Goal: Information Seeking & Learning: Understand process/instructions

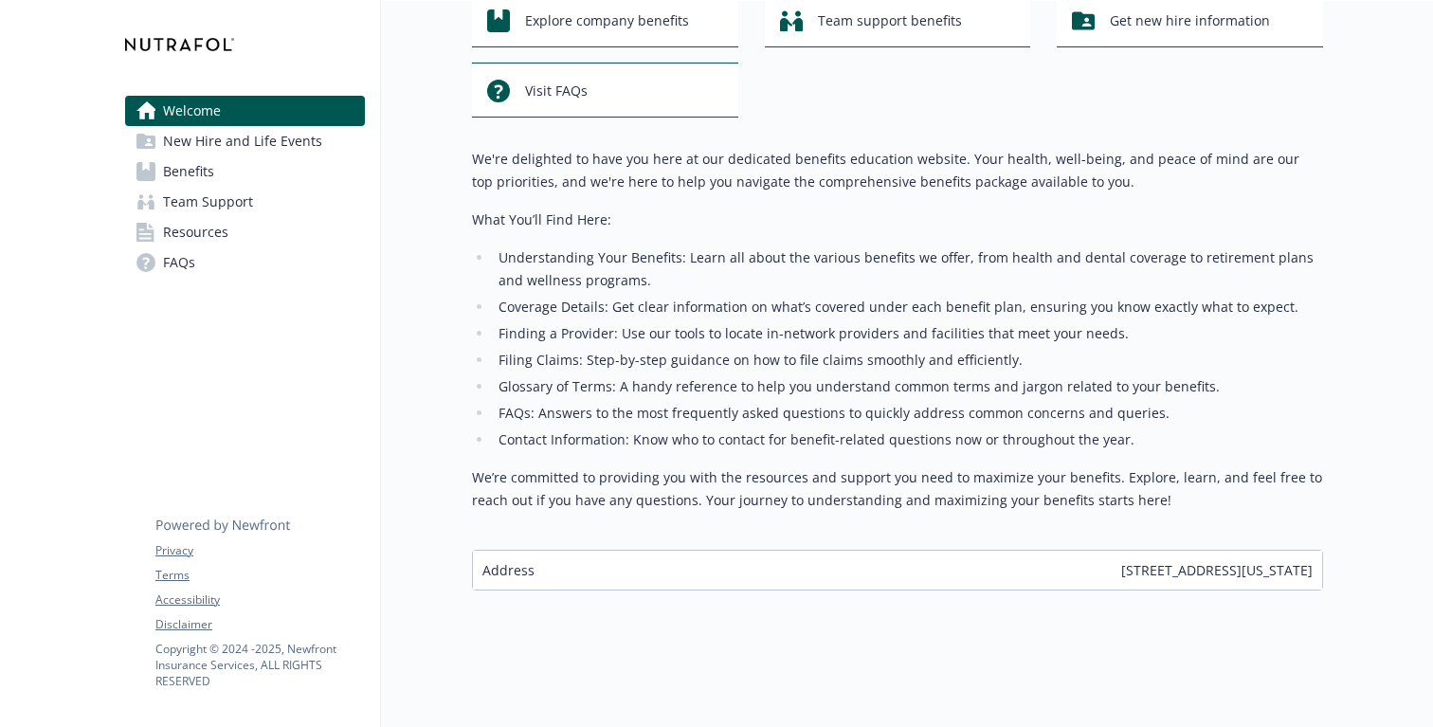
scroll to position [26, 0]
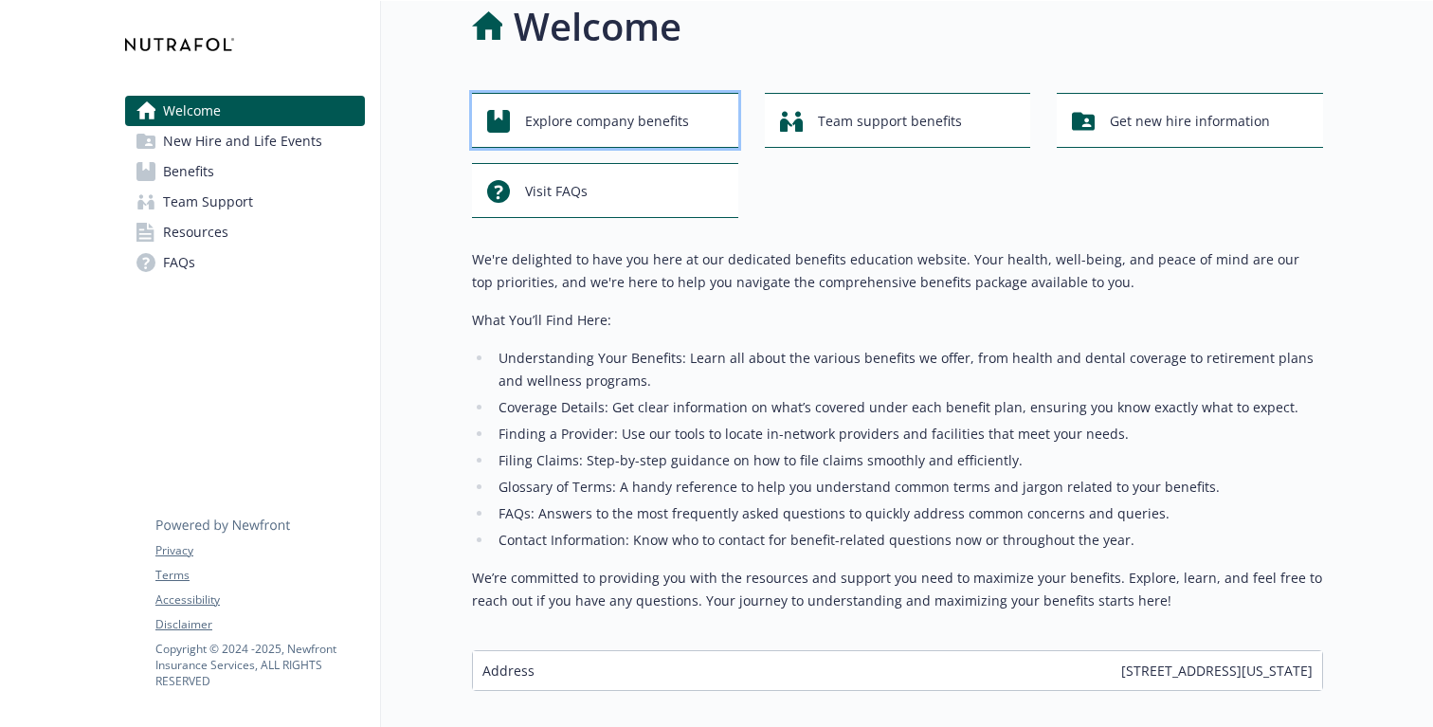
click at [507, 123] on icon "button" at bounding box center [498, 121] width 23 height 23
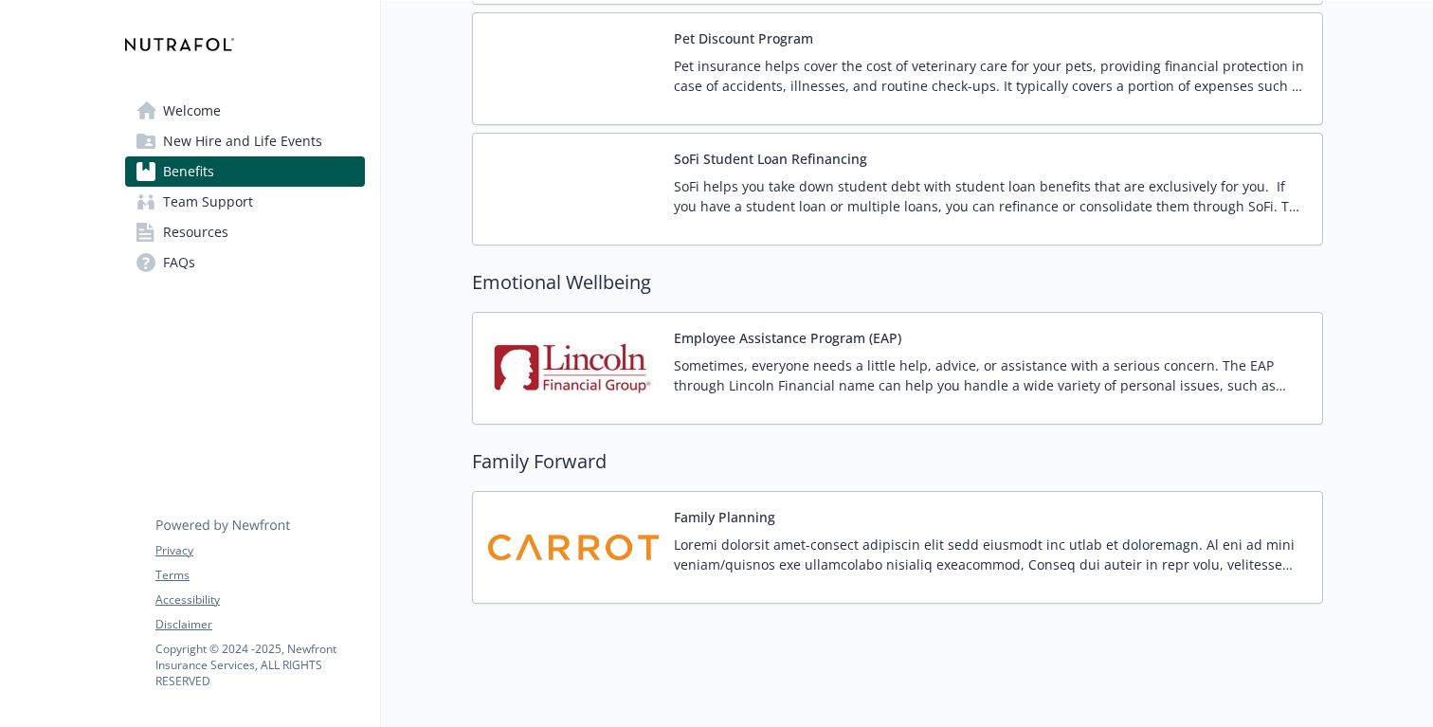
scroll to position [3813, 0]
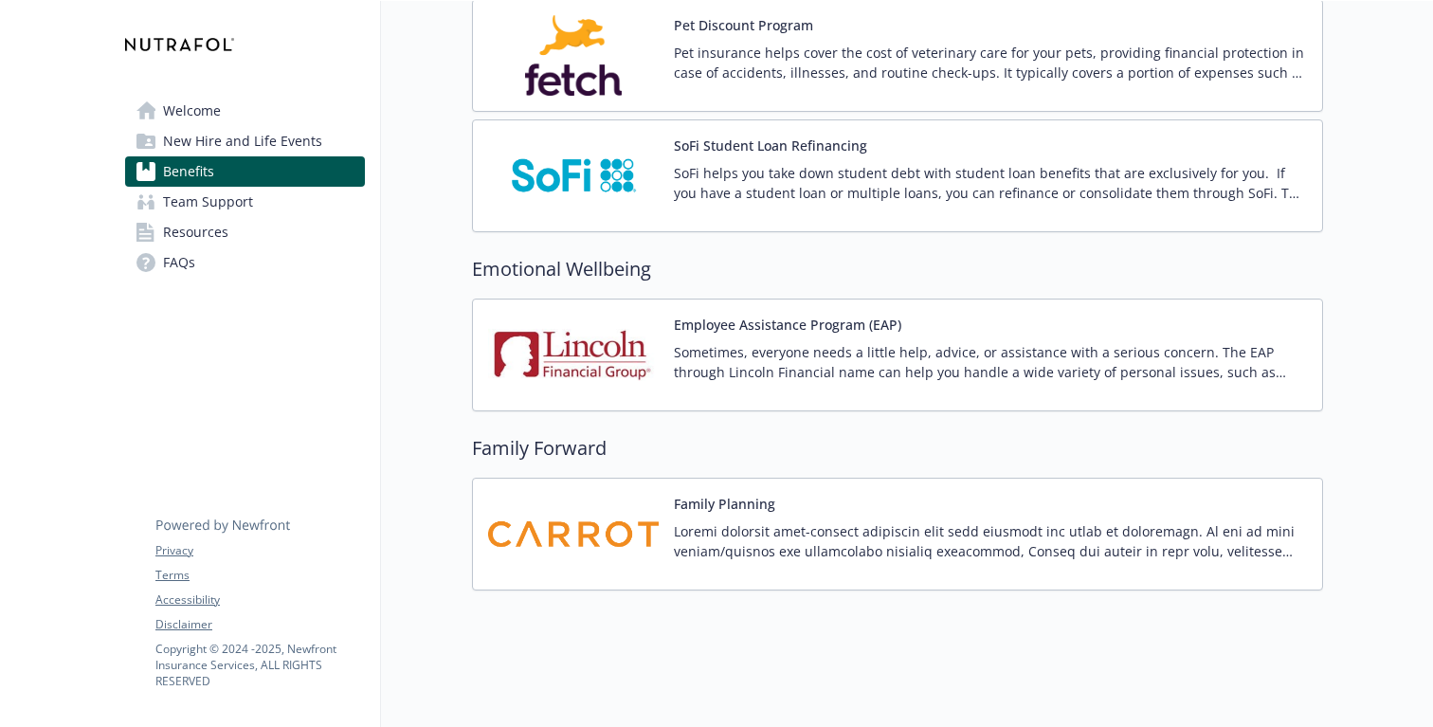
click at [241, 144] on span "New Hire and Life Events" at bounding box center [242, 141] width 159 height 30
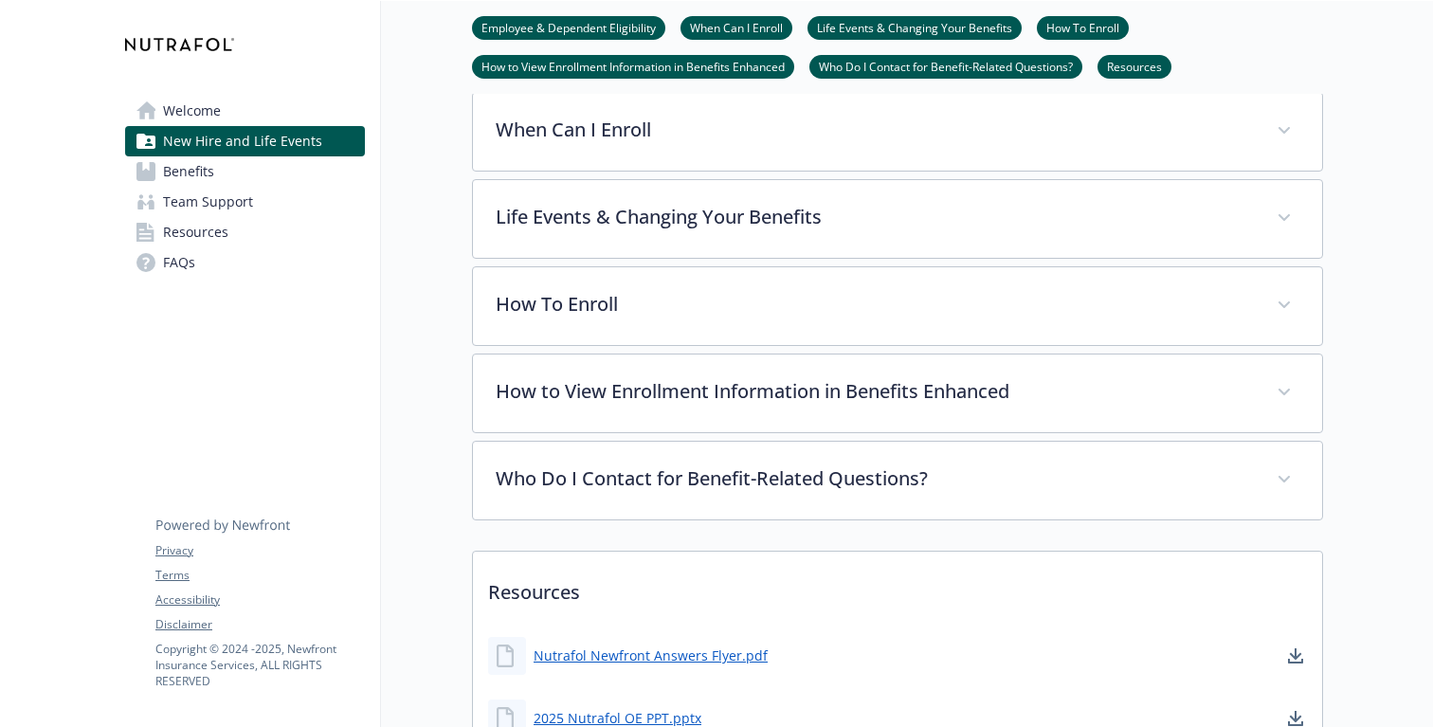
scroll to position [912, 0]
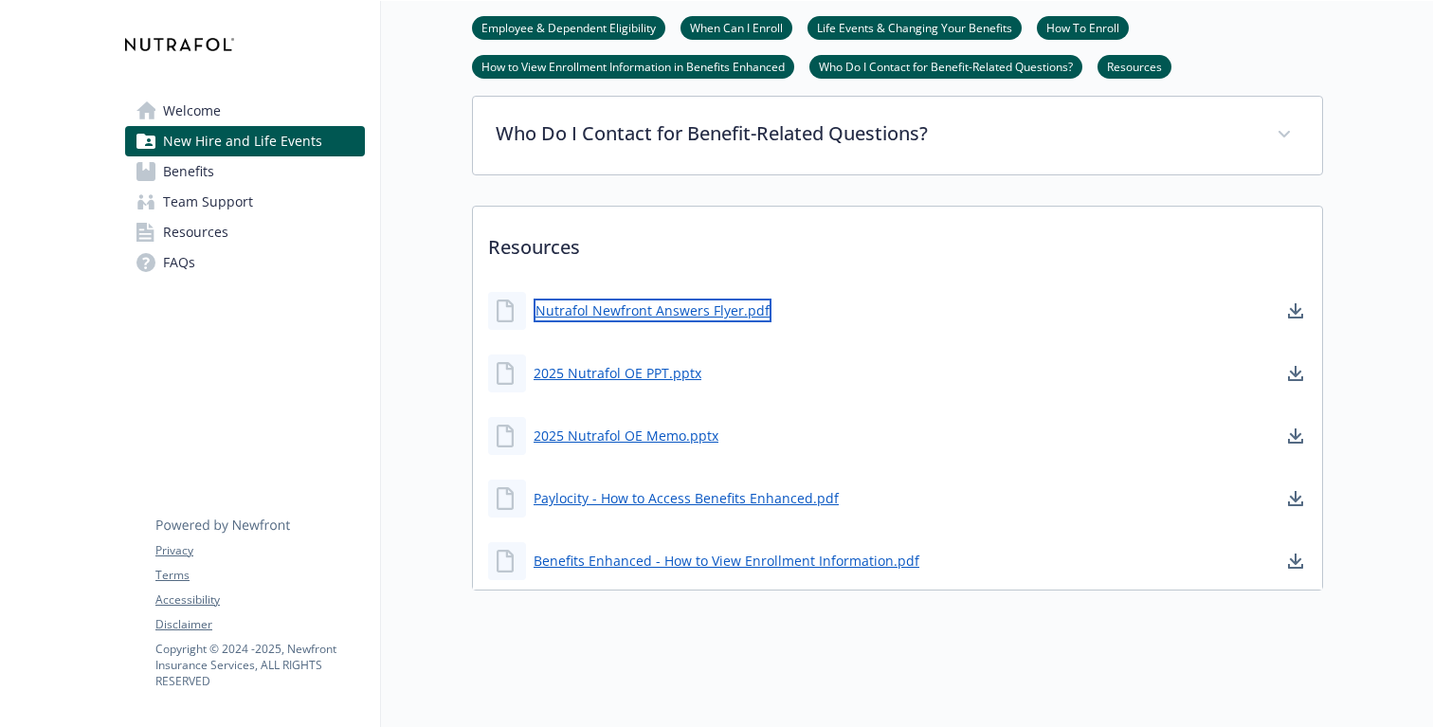
click at [635, 313] on link "Nutrafol Newfront Answers Flyer.pdf" at bounding box center [653, 311] width 238 height 24
click at [637, 374] on link "2025 Nutrafol OE PPT.pptx" at bounding box center [620, 373] width 172 height 24
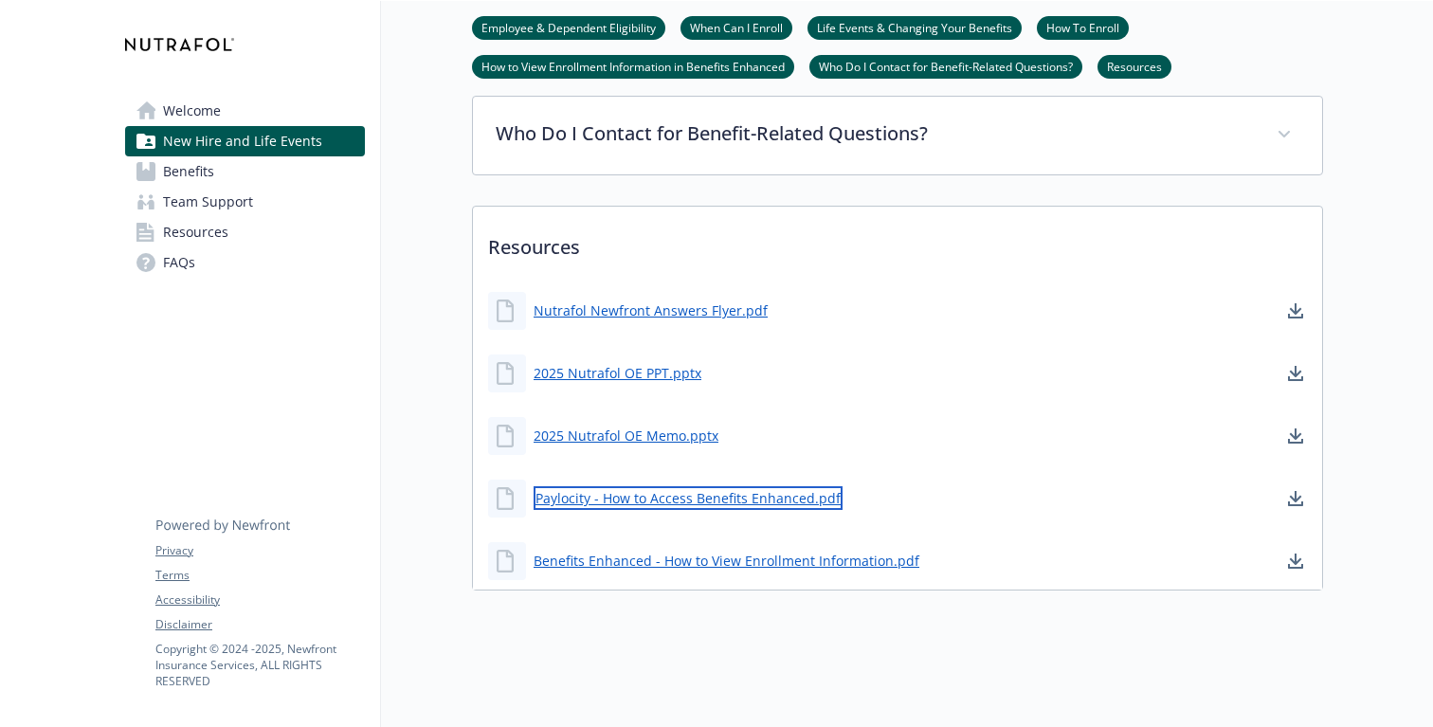
click at [626, 498] on link "Paylocity - How to Access Benefits Enhanced.pdf" at bounding box center [688, 498] width 309 height 24
